Goal: Ask a question

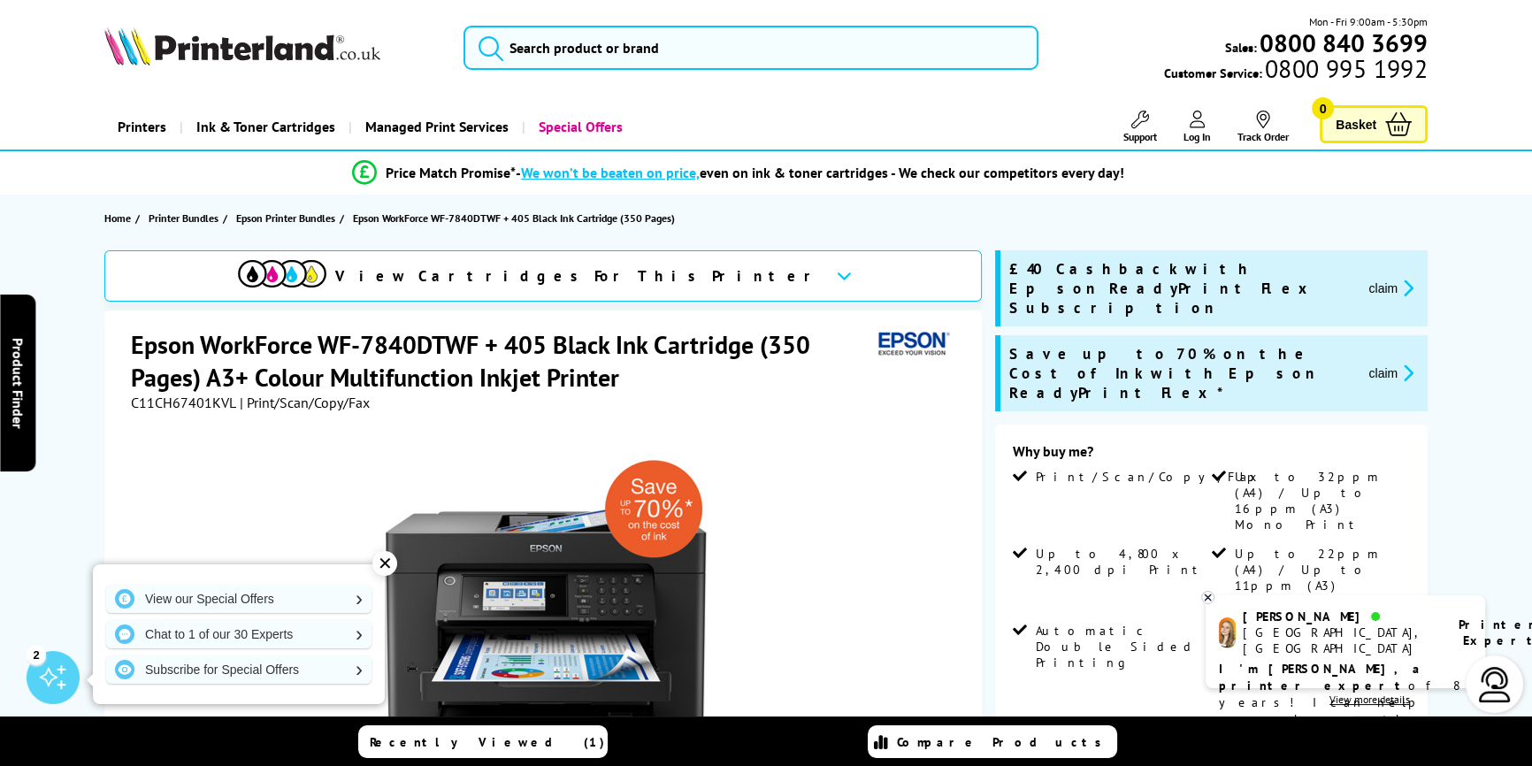
click at [384, 565] on div "✕" at bounding box center [384, 563] width 25 height 25
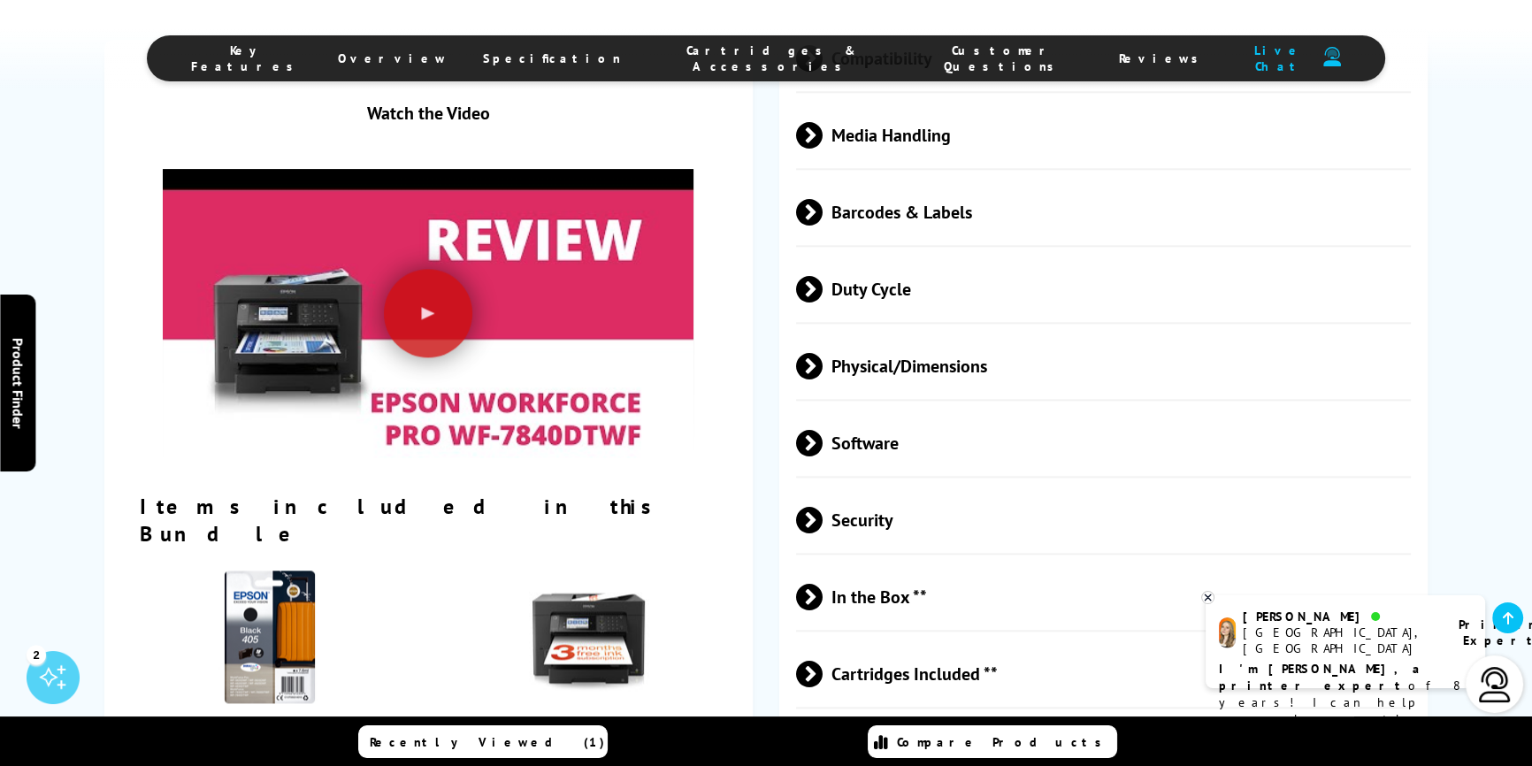
scroll to position [2895, 0]
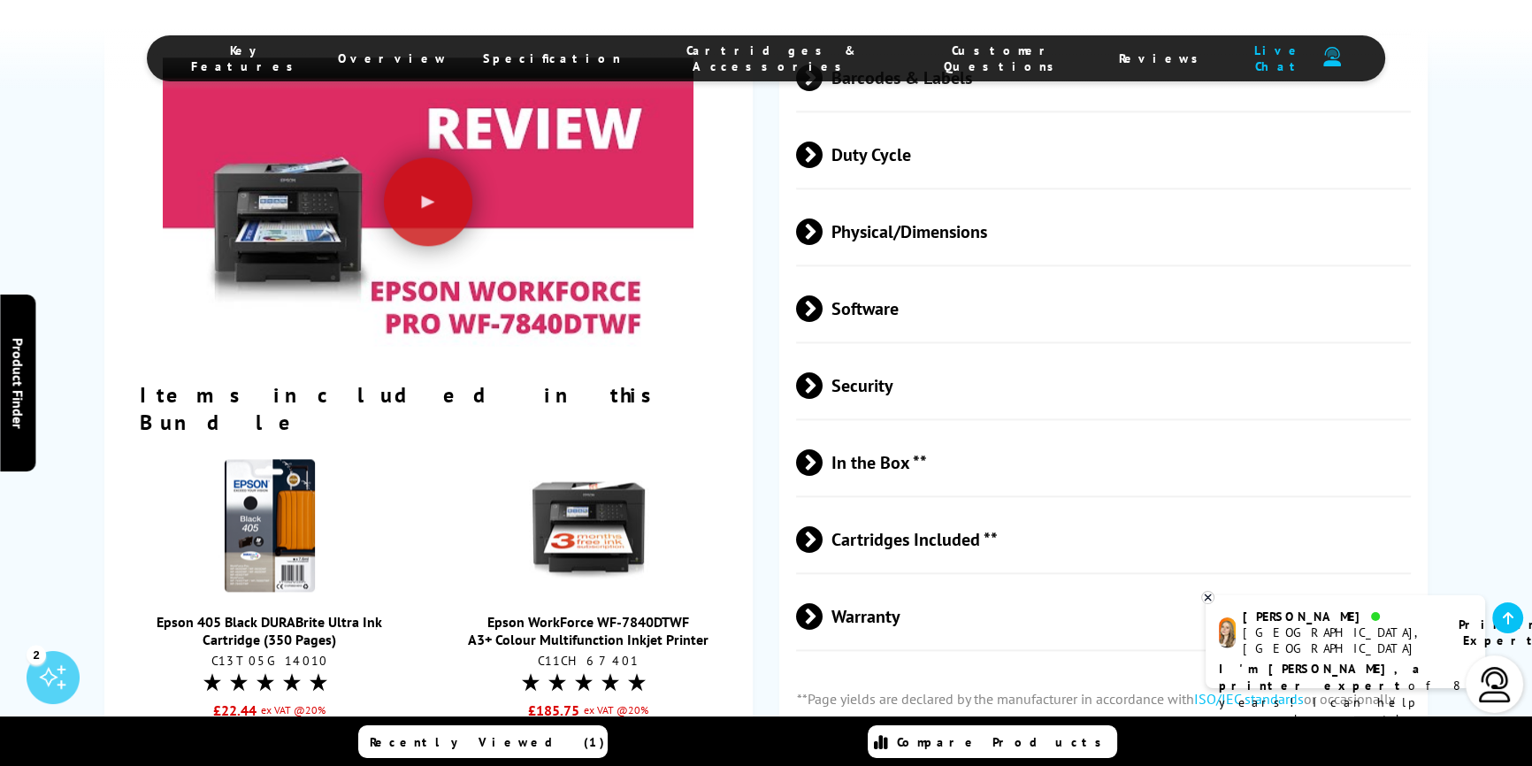
click at [929, 506] on span "Cartridges Included **" at bounding box center [1103, 539] width 615 height 66
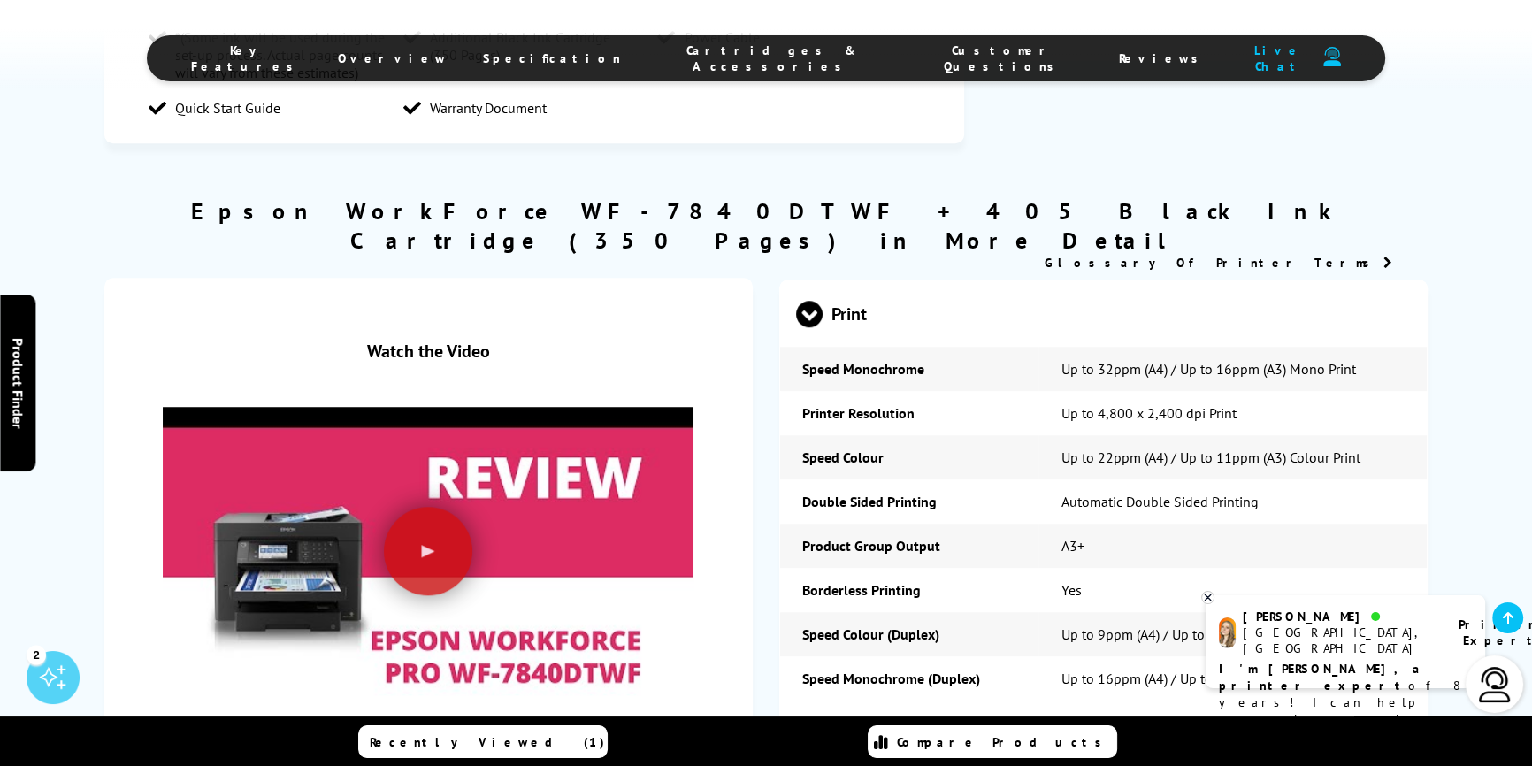
scroll to position [1770, 0]
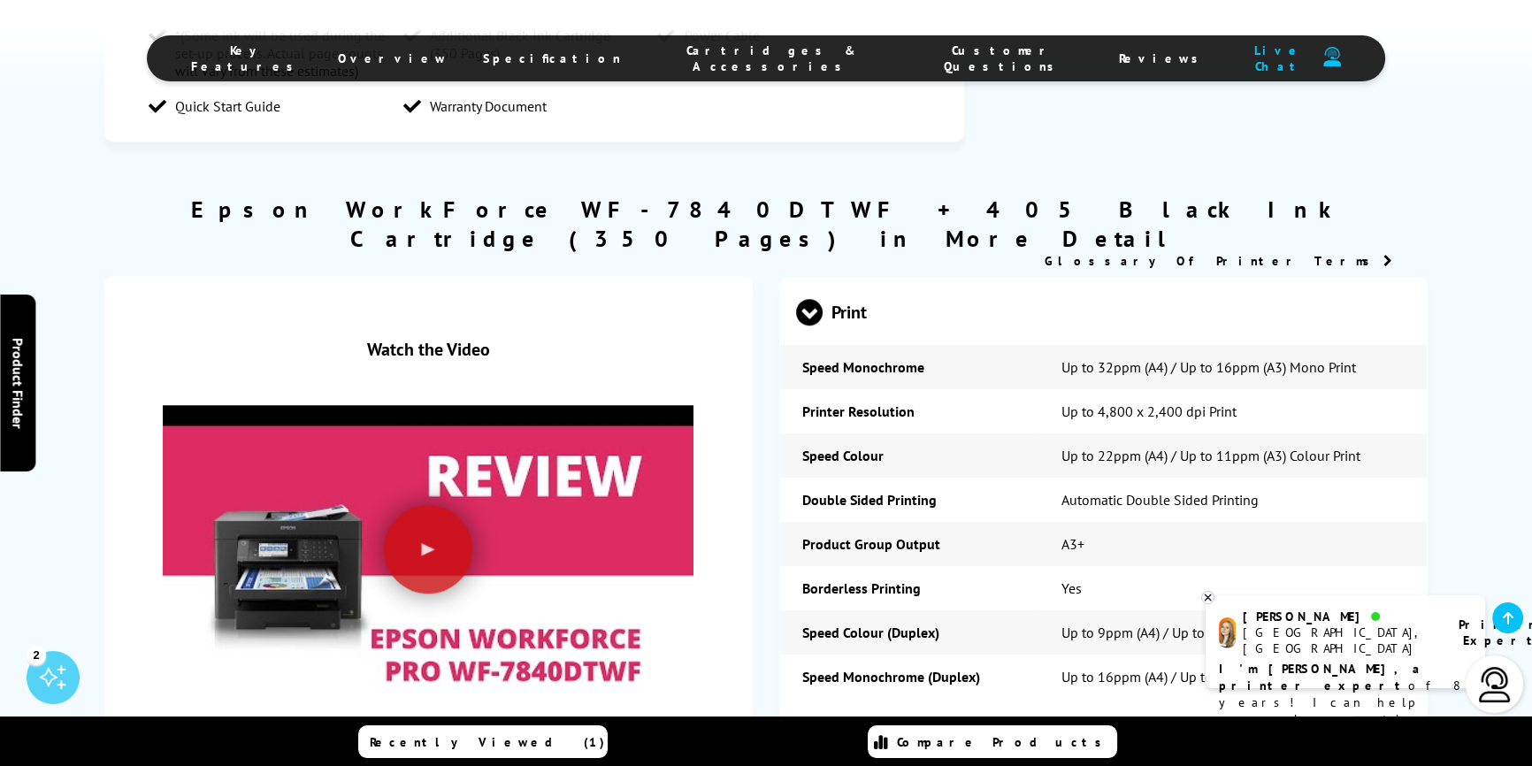
click at [1366, 661] on p "I'm [PERSON_NAME], a printer expert of 8 years! I can help you choose the right…" at bounding box center [1345, 703] width 253 height 84
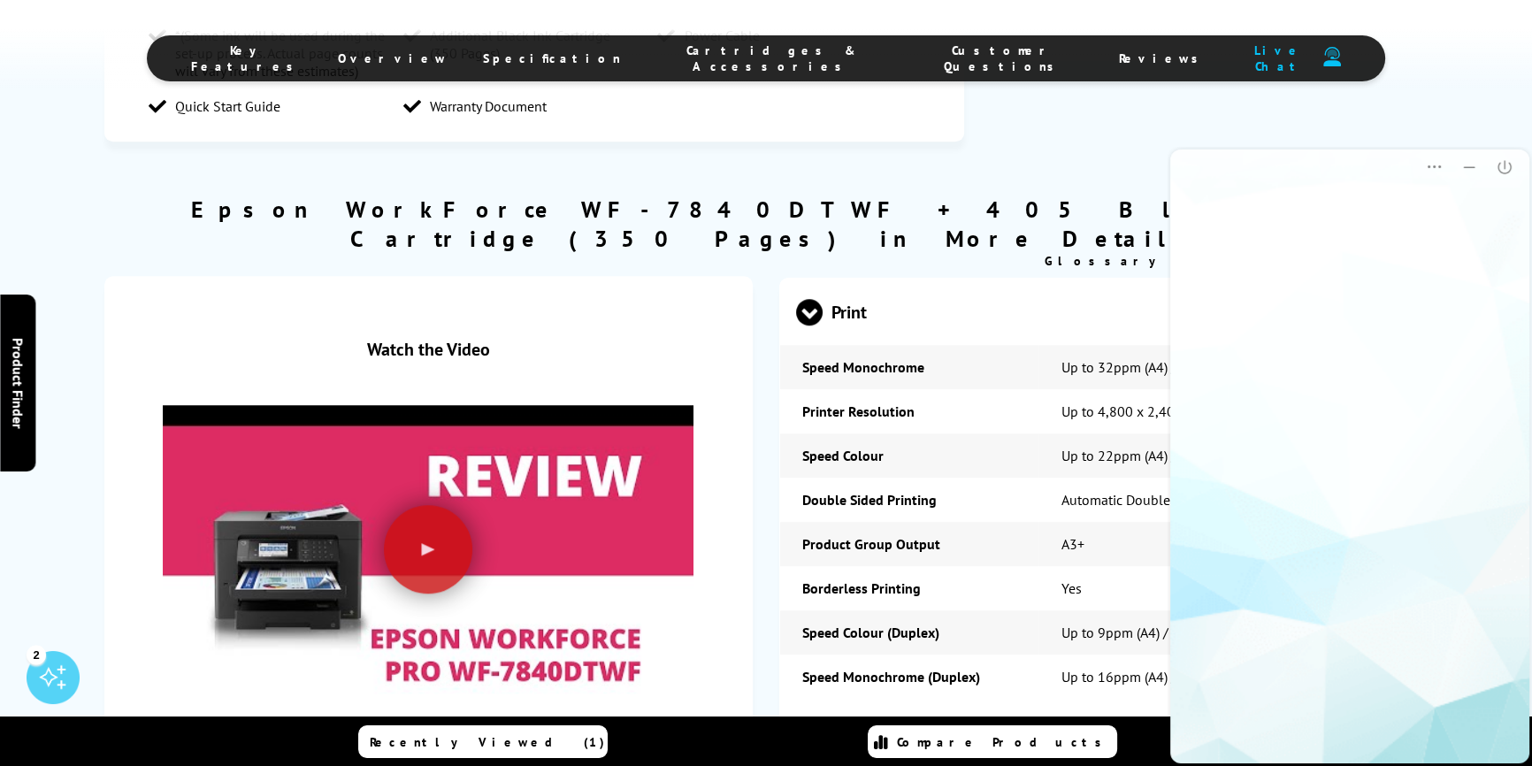
scroll to position [0, 0]
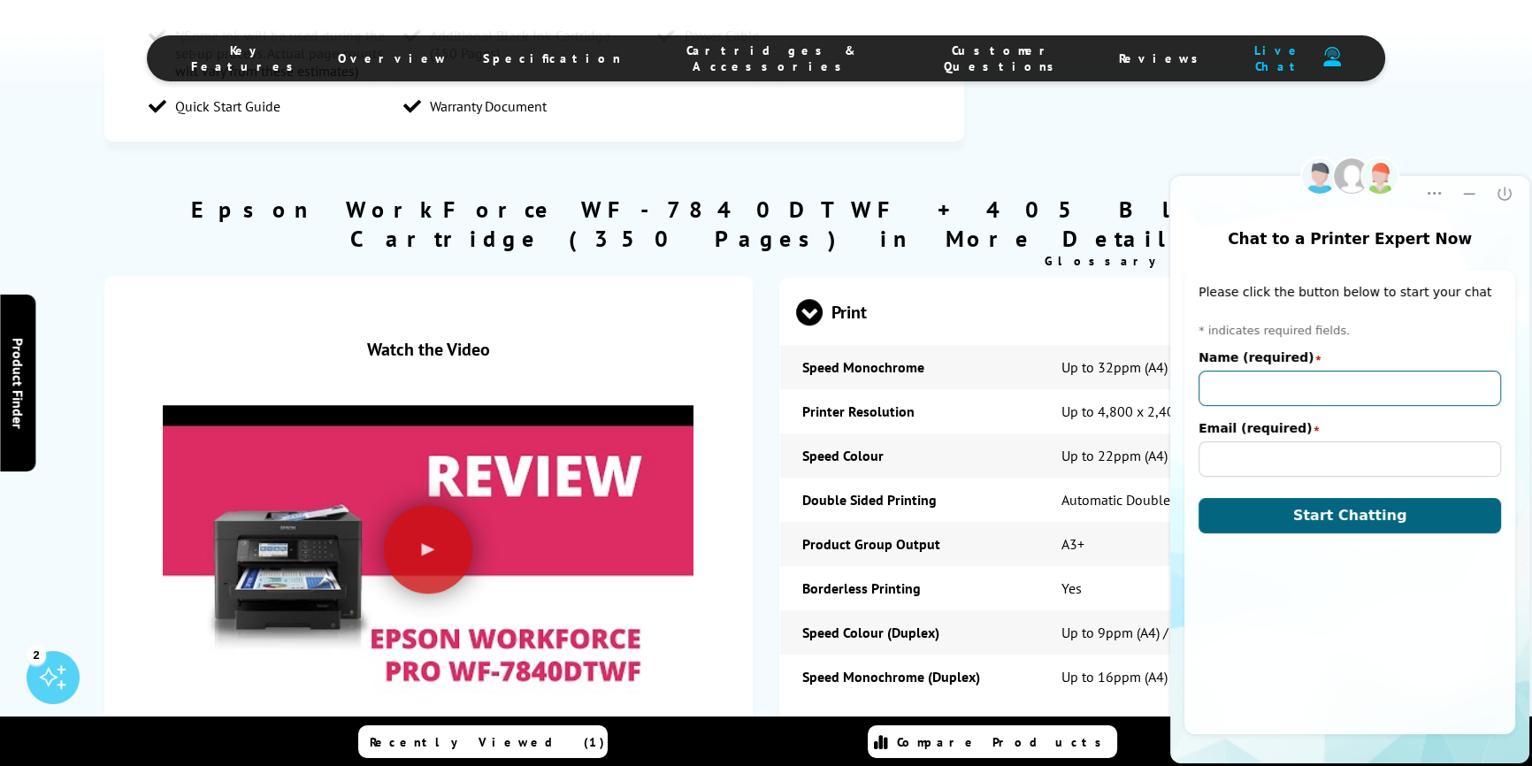
click at [1348, 388] on input "Name (required)" at bounding box center [1350, 388] width 303 height 35
type input "[PERSON_NAME]"
type input "[EMAIL_ADDRESS][DOMAIN_NAME]"
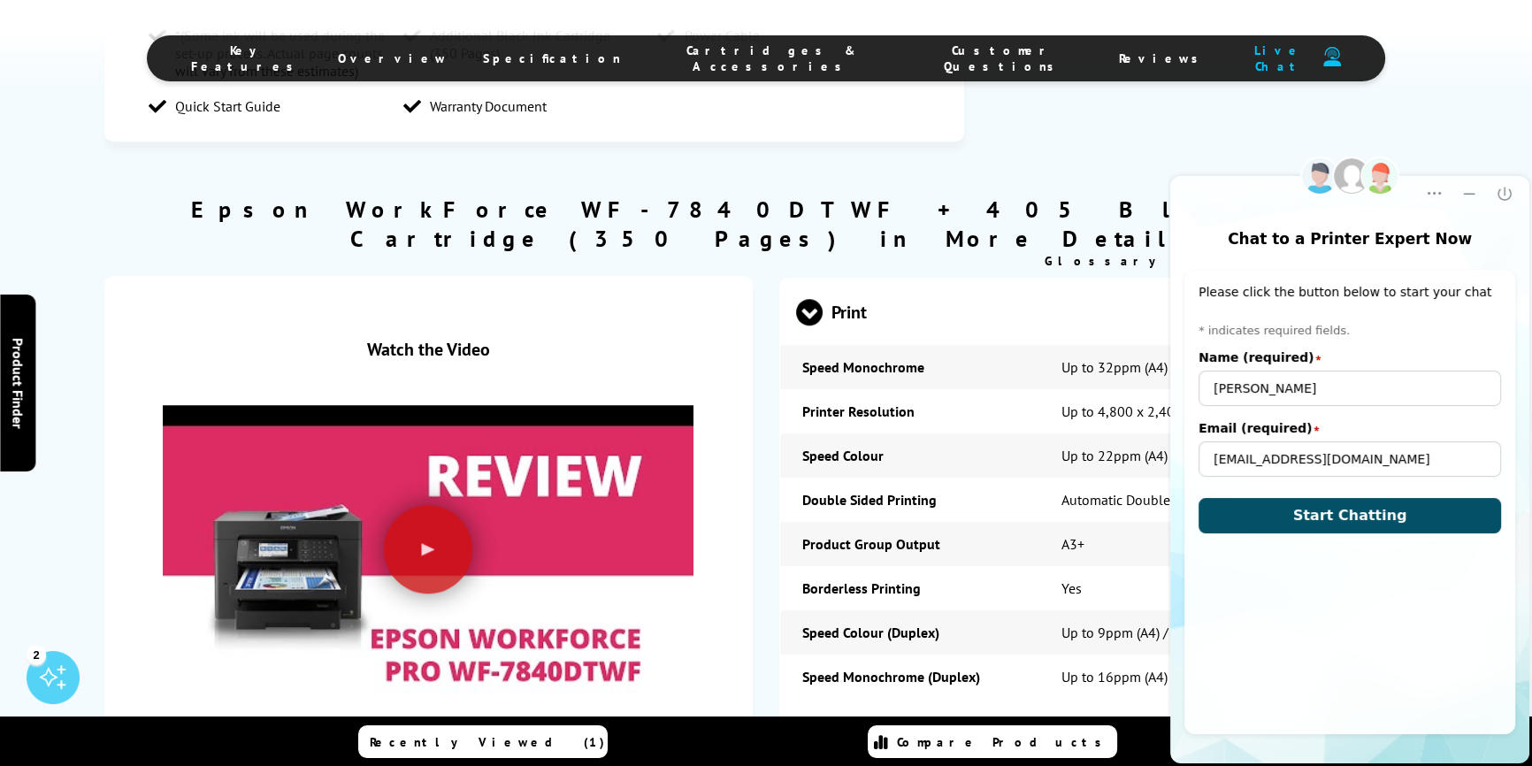
click at [1372, 511] on span "Start Chatting" at bounding box center [1351, 515] width 114 height 17
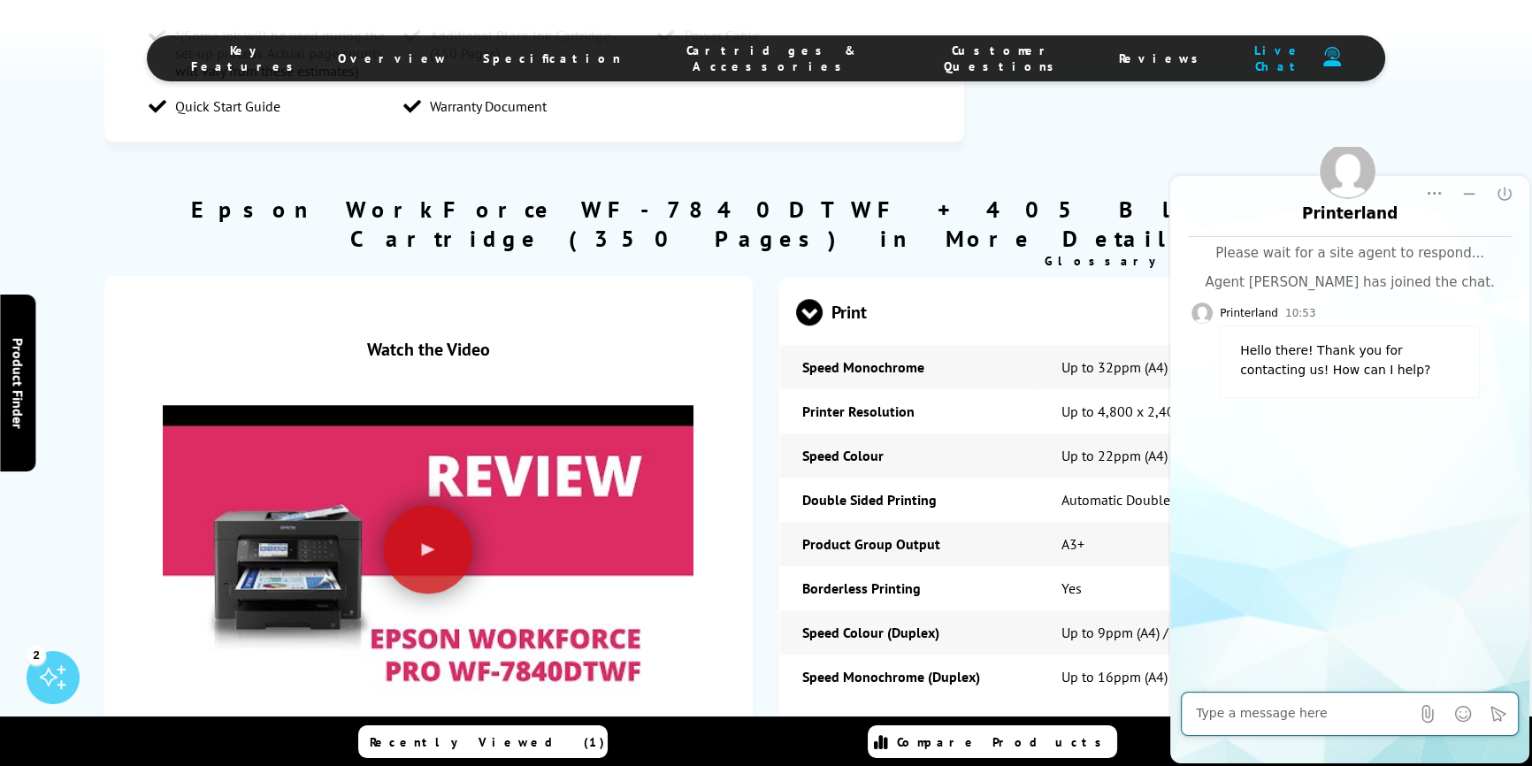
click at [1235, 710] on textarea at bounding box center [1303, 714] width 214 height 18
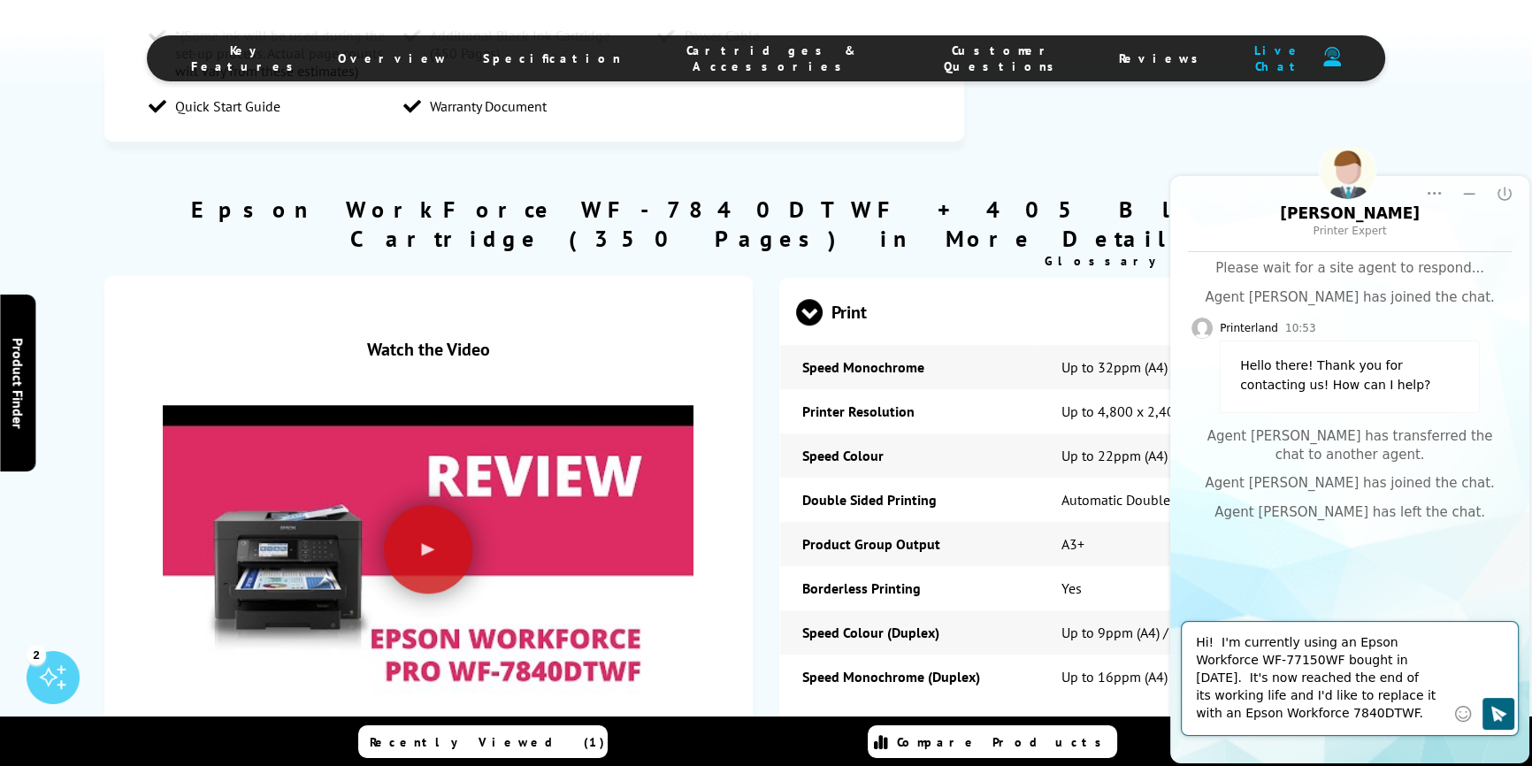
click at [1323, 710] on textarea "Hi! I'm currently using an Epson Workforce WF-77150WF bought in [DATE]. It's no…" at bounding box center [1321, 678] width 250 height 88
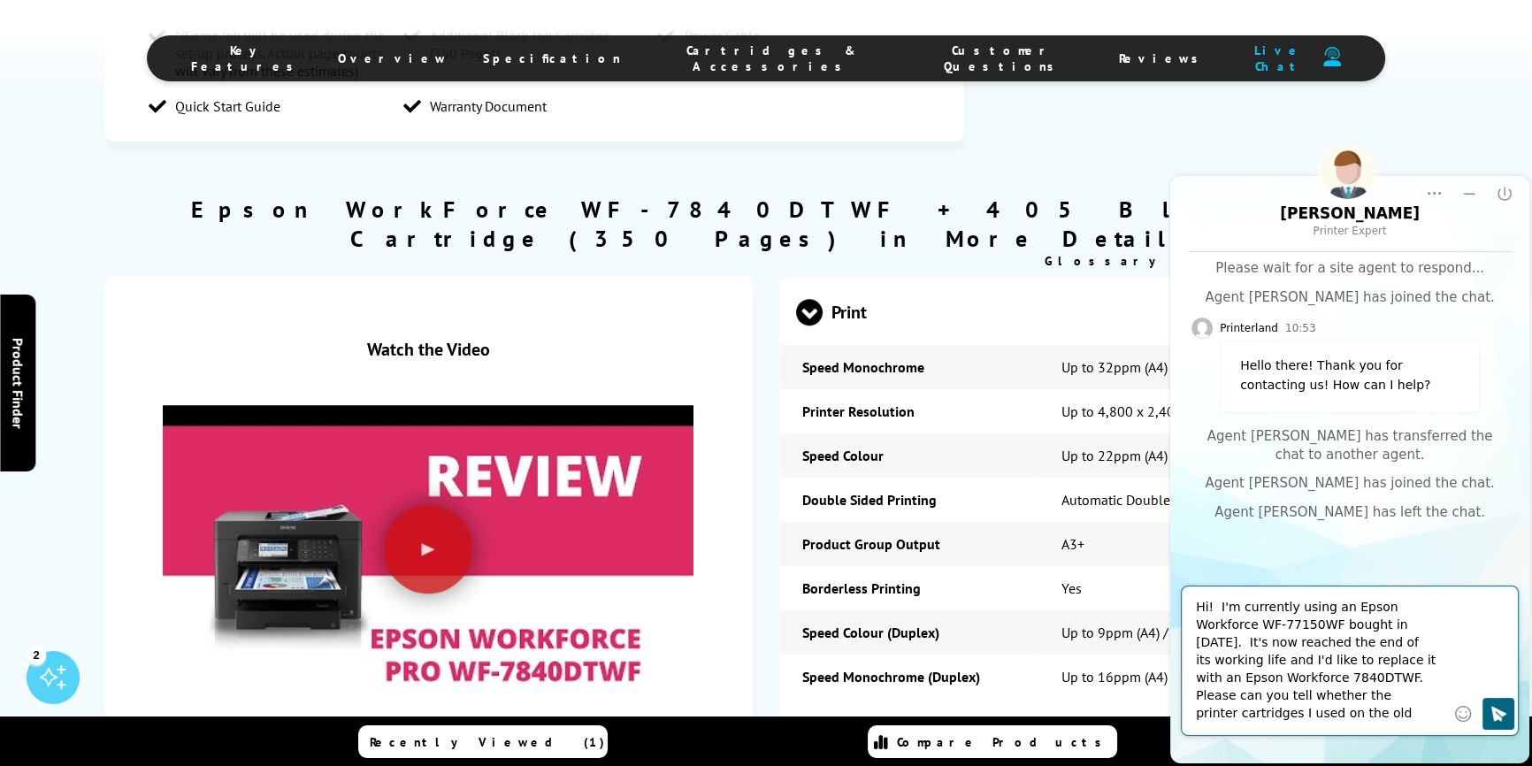
click at [1284, 702] on textarea "Hi! I'm currently using an Epson Workforce WF-77150WF bought in [DATE]. It's no…" at bounding box center [1321, 661] width 250 height 124
click at [1444, 702] on textarea "Hi! I'm currently using an Epson Workforce WF-77150WF bought in [DATE]. It's no…" at bounding box center [1321, 661] width 250 height 124
type textarea "Hi! I'm currently using an Epson Workforce WF-77150WF bought in [DATE]. It's no…"
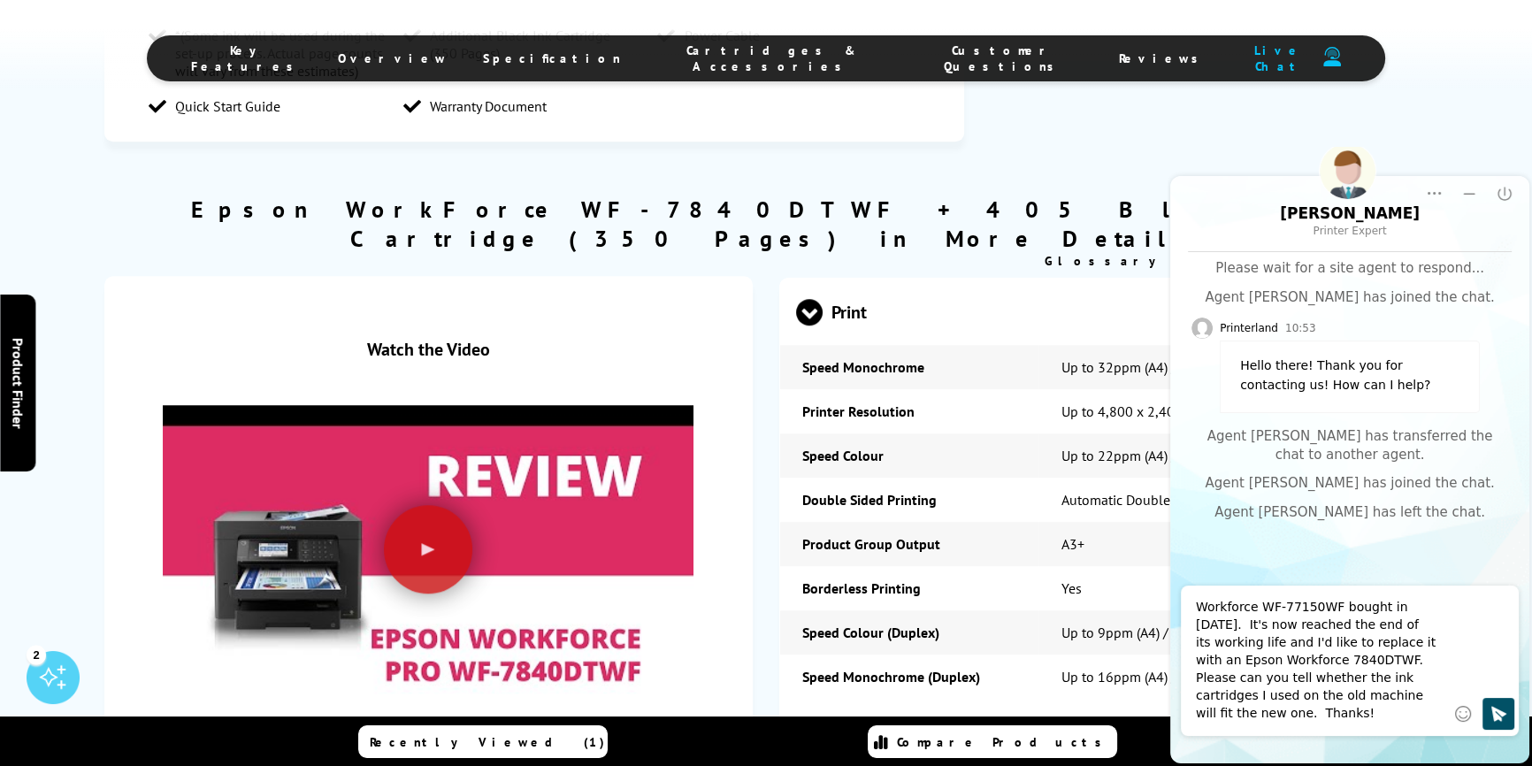
click at [1487, 717] on button "Click to send" at bounding box center [1499, 714] width 32 height 32
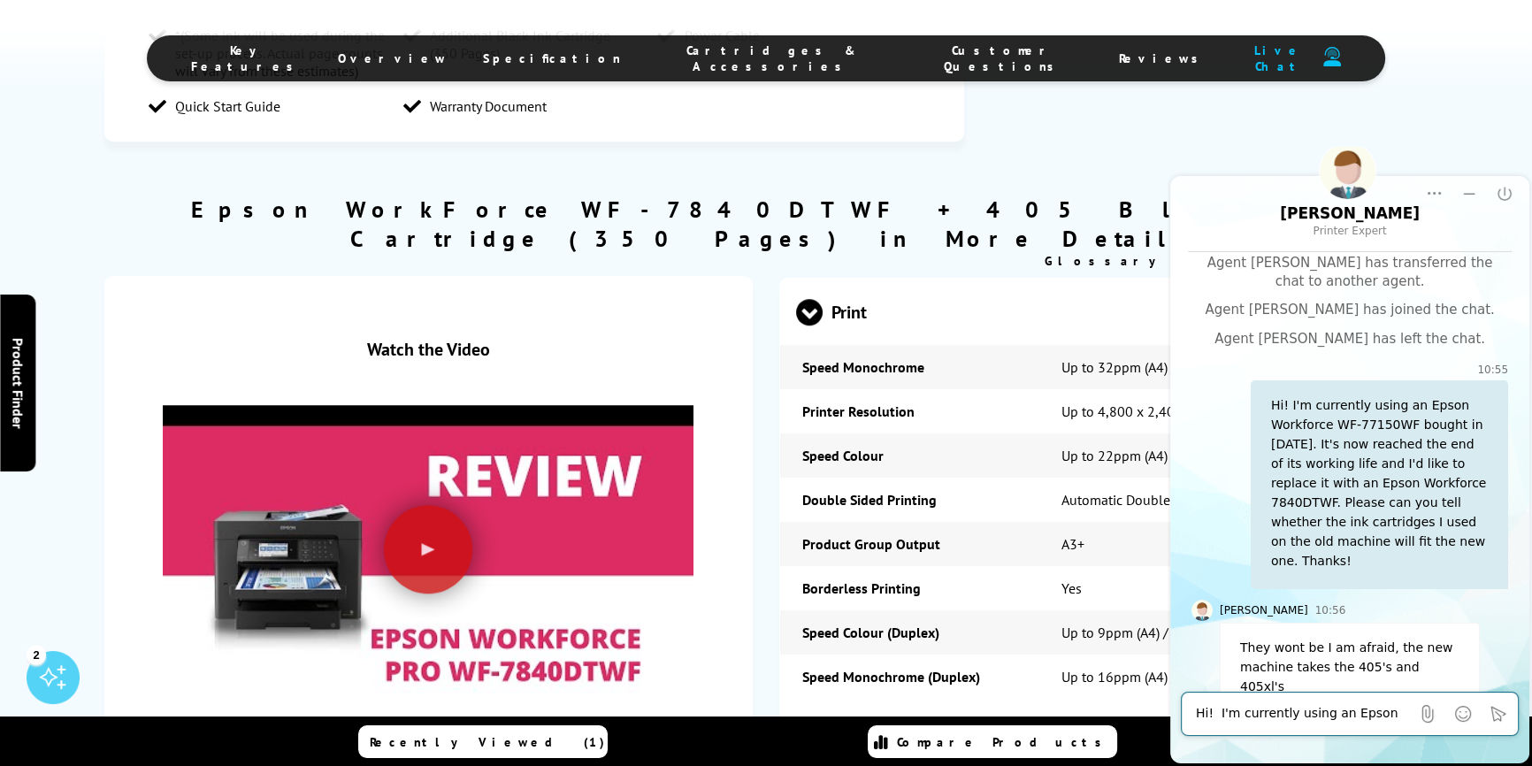
scroll to position [193, 0]
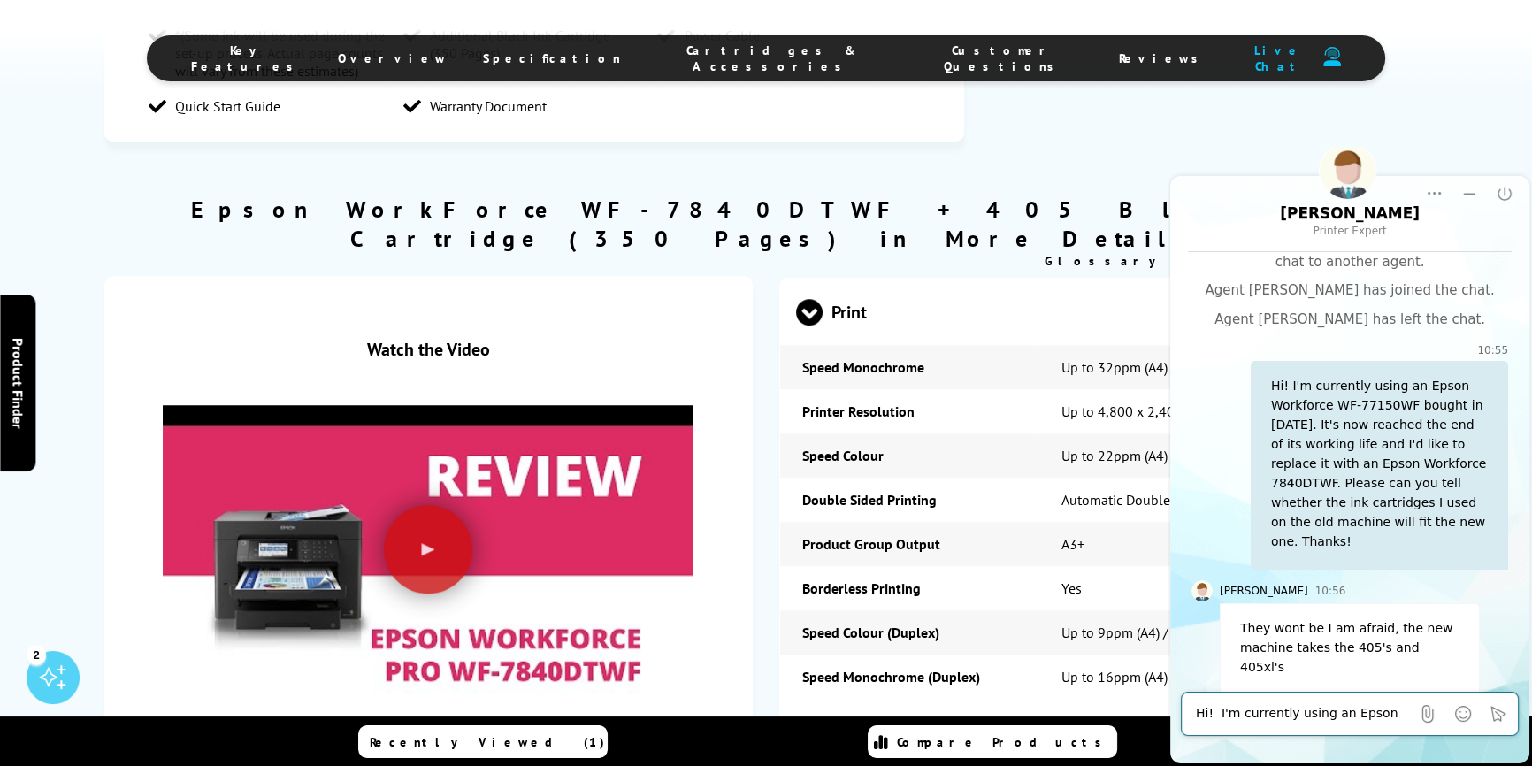
click at [1276, 714] on textarea "Hi! I'm currently using an Epson Workforce WF-77150WF bought in [DATE]. It's no…" at bounding box center [1303, 714] width 214 height 18
type textarea "O"
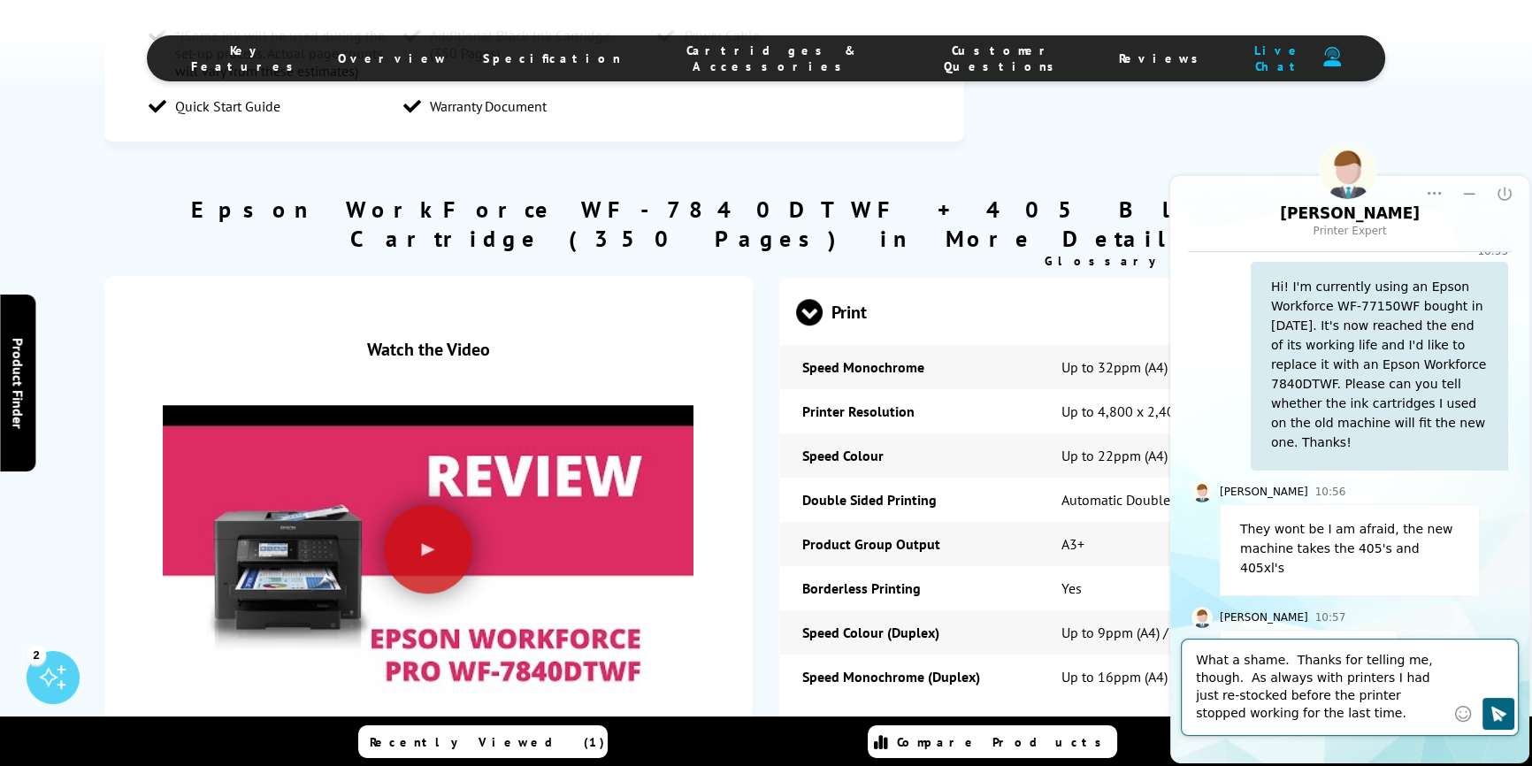
scroll to position [274, 0]
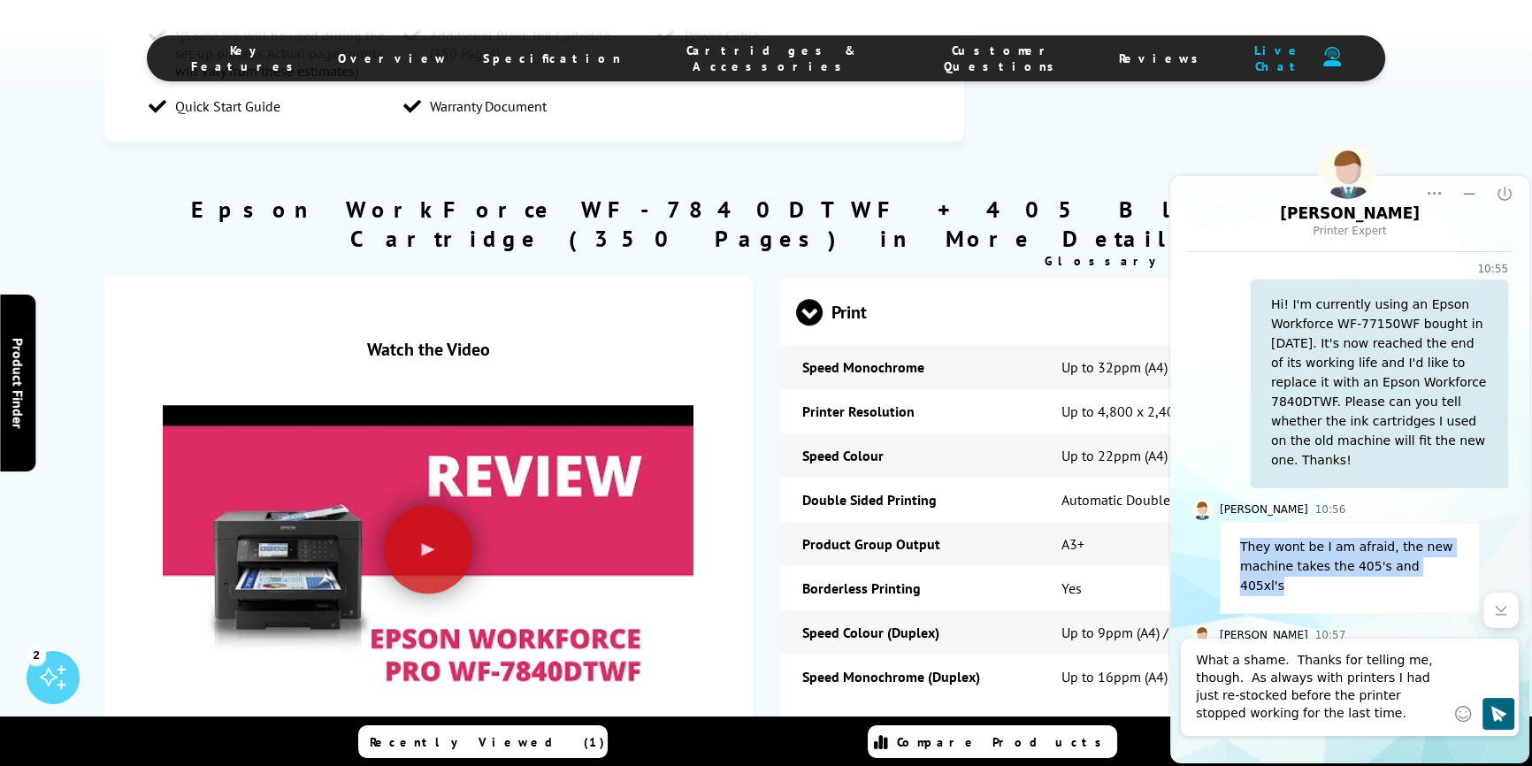
drag, startPoint x: 1240, startPoint y: 544, endPoint x: 1442, endPoint y: 566, distance: 203.8
click at [1442, 566] on div "They wont be I am afraid, the new machine takes the 405's and 405xl's" at bounding box center [1350, 568] width 260 height 92
copy div "They wont be I am afraid, the new machine takes the 405's and 405xl's"
click at [1478, 548] on div "[PERSON_NAME] 10:56 They wont be I am afraid, the new machine takes the 405's a…" at bounding box center [1364, 556] width 288 height 115
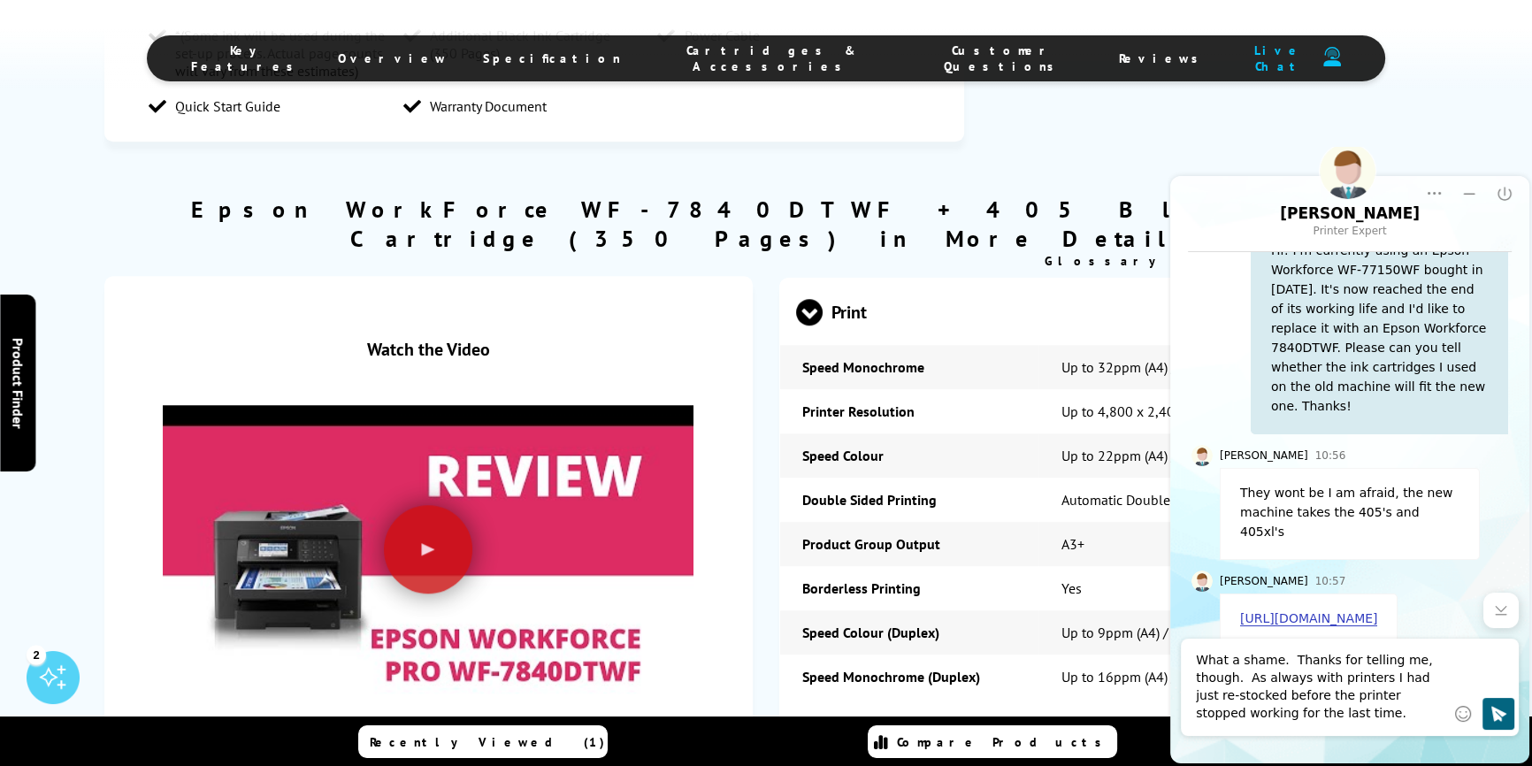
scroll to position [355, 0]
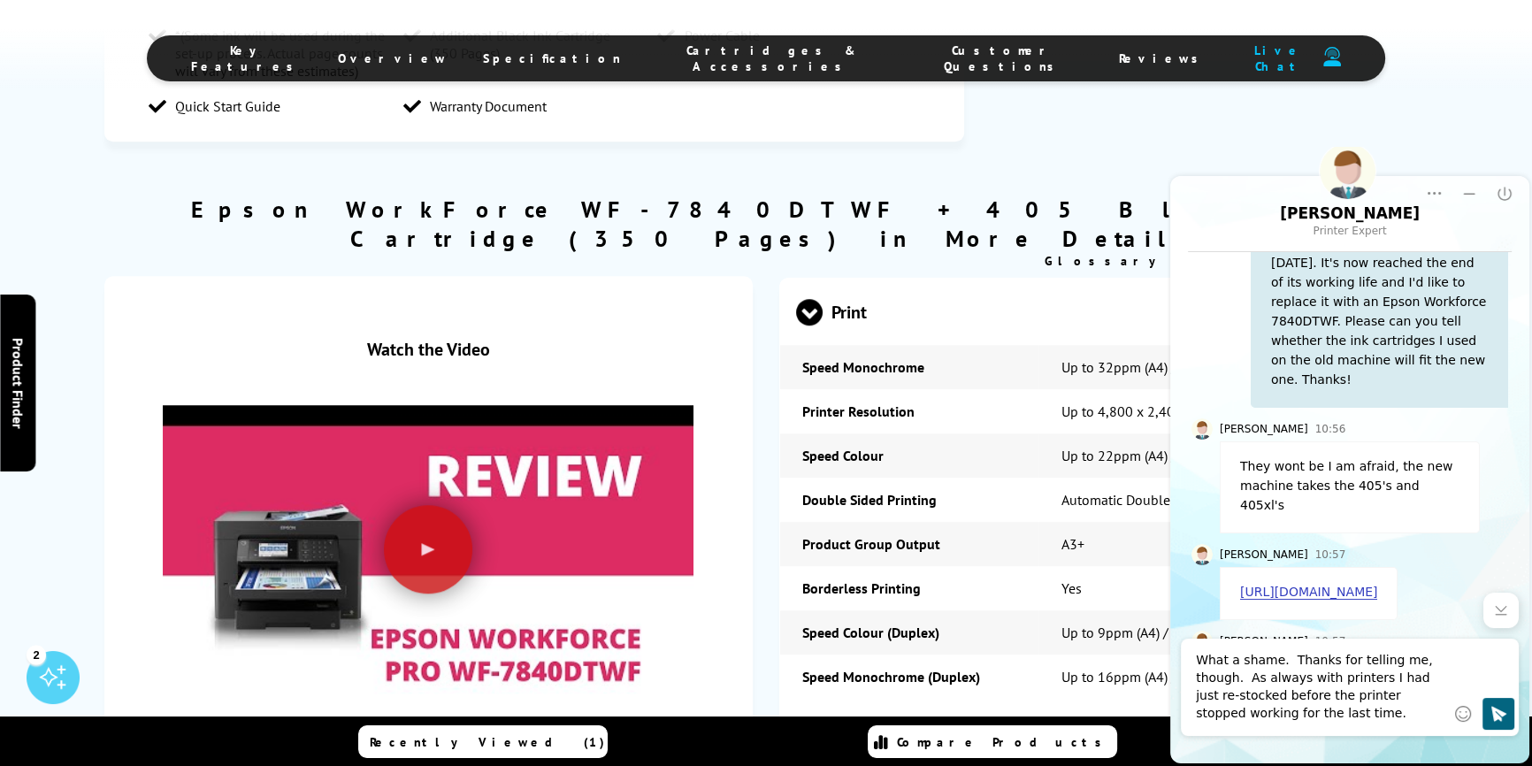
click at [1237, 672] on textarea "What a shame. Thanks for telling me, though. As always with printers I had just…" at bounding box center [1321, 687] width 250 height 71
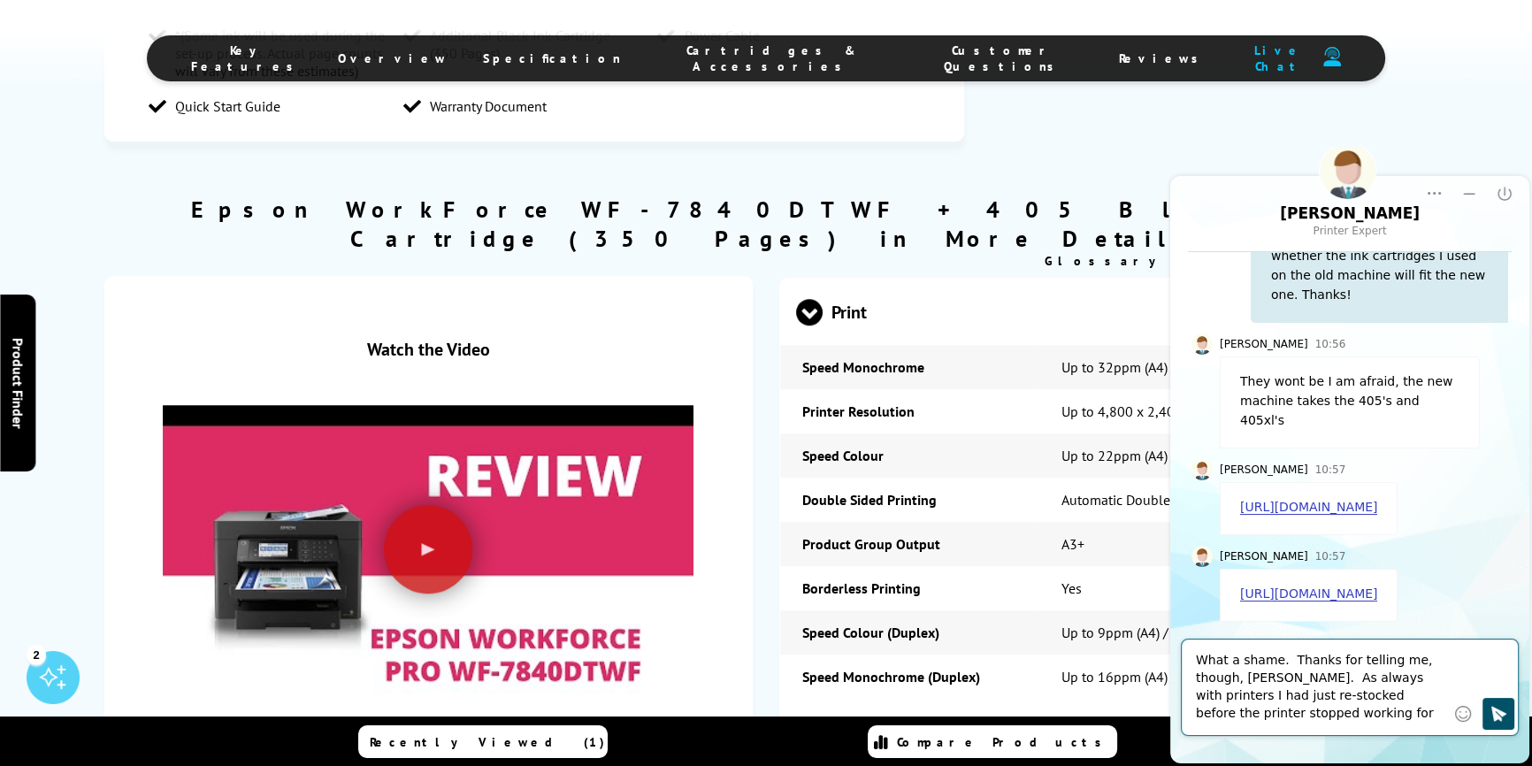
type textarea "What a shame. Thanks for telling me, though, [PERSON_NAME]. As always with prin…"
click at [1501, 718] on icon "Click to send" at bounding box center [1499, 713] width 15 height 15
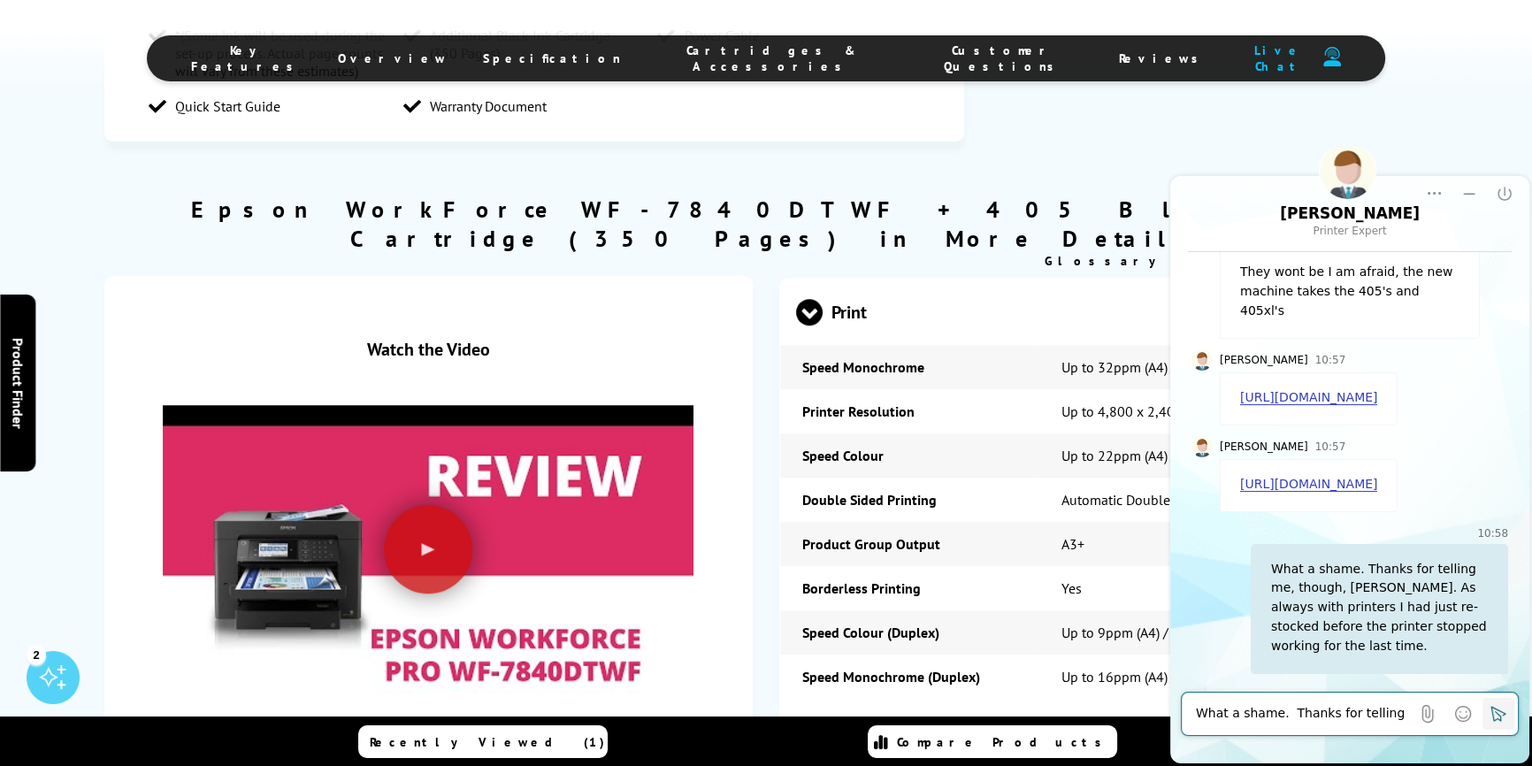
scroll to position [626, 0]
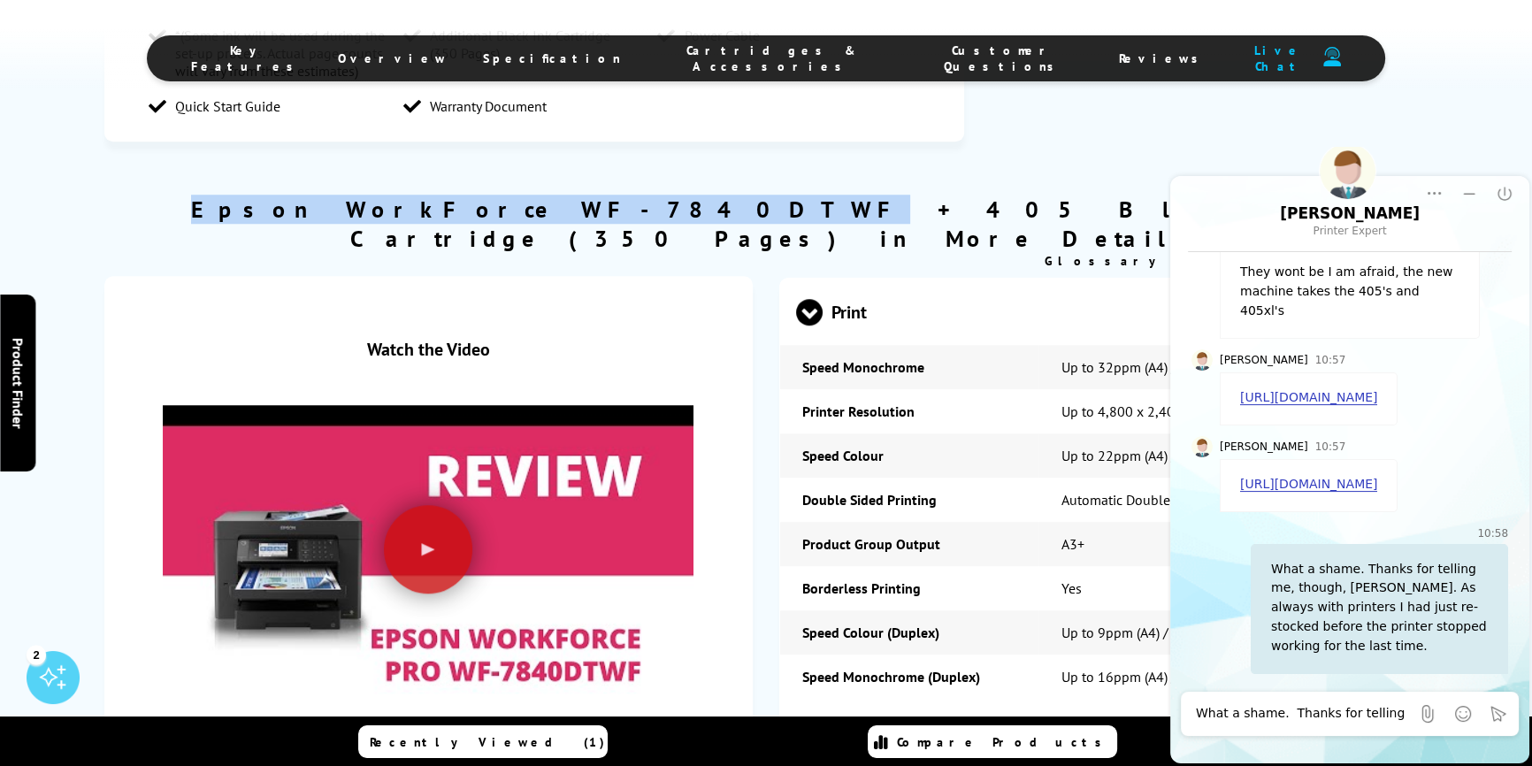
drag, startPoint x: 343, startPoint y: 158, endPoint x: 666, endPoint y: 167, distance: 323.1
click at [666, 195] on h2 "Epson WorkForce WF-7840DTWF + 405 Black Ink Cartridge (350 Pages) in More Detail" at bounding box center [766, 224] width 1324 height 58
drag, startPoint x: 580, startPoint y: 150, endPoint x: 221, endPoint y: 106, distance: 361.8
drag, startPoint x: 345, startPoint y: 157, endPoint x: 664, endPoint y: 167, distance: 318.7
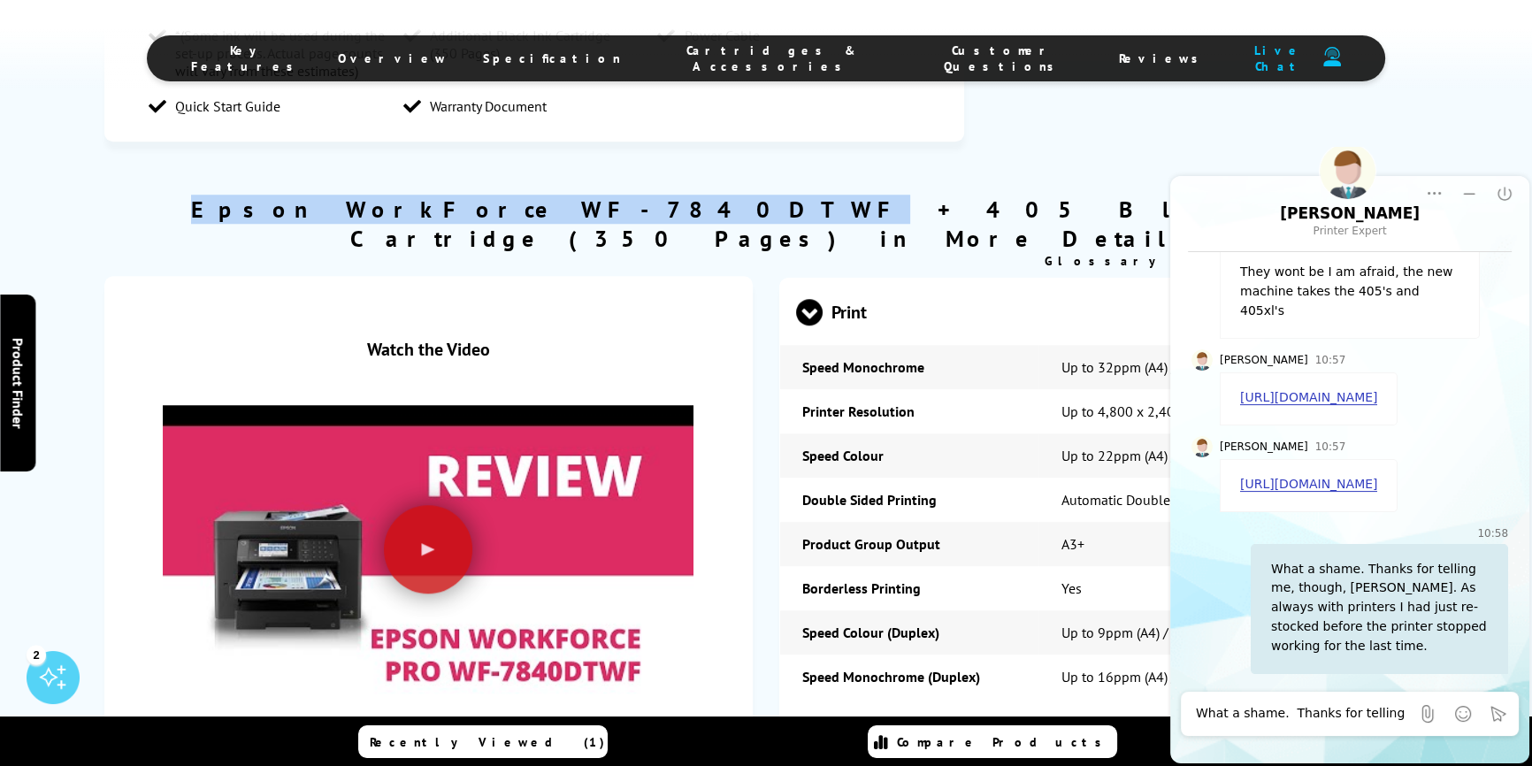
click at [664, 195] on h2 "Epson WorkForce WF-7840DTWF + 405 Black Ink Cartridge (350 Pages) in More Detail" at bounding box center [766, 224] width 1324 height 58
copy h2 "Epson WorkForce WF-7840DTWF"
